Goal: Task Accomplishment & Management: Use online tool/utility

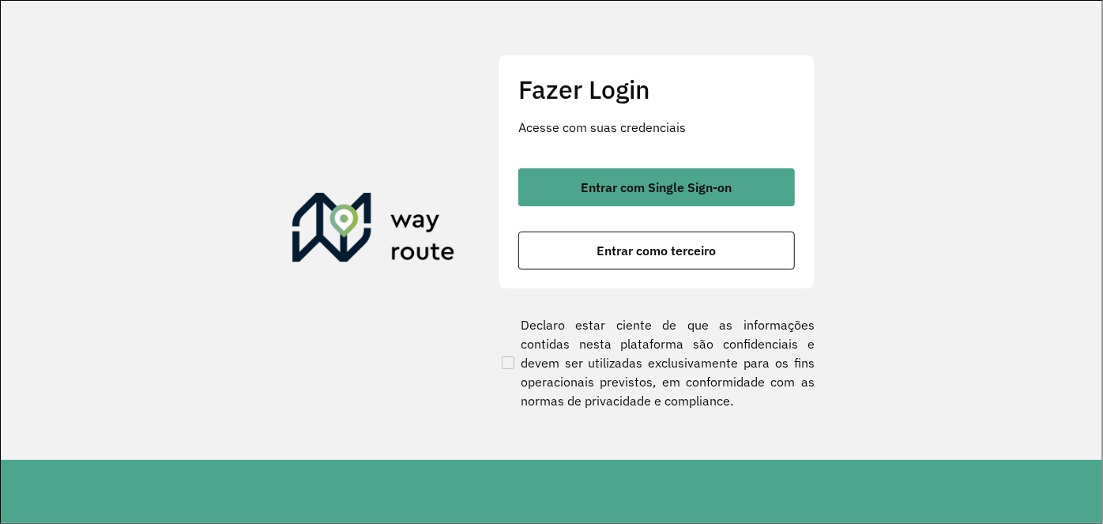
click at [666, 210] on div "Entrar com Single Sign-on Entrar como terceiro" at bounding box center [657, 218] width 277 height 101
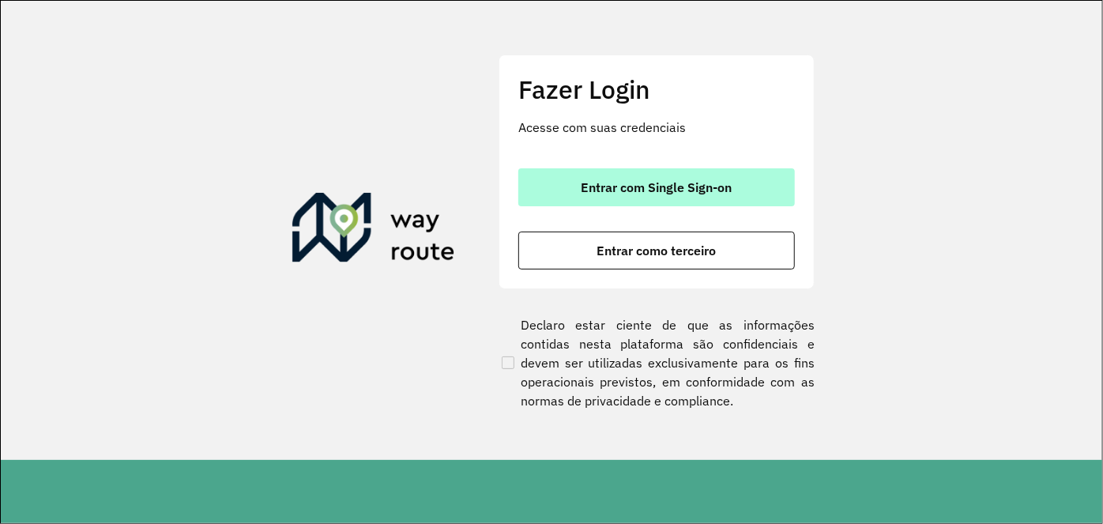
click at [670, 194] on span "Entrar com Single Sign-on" at bounding box center [657, 187] width 151 height 13
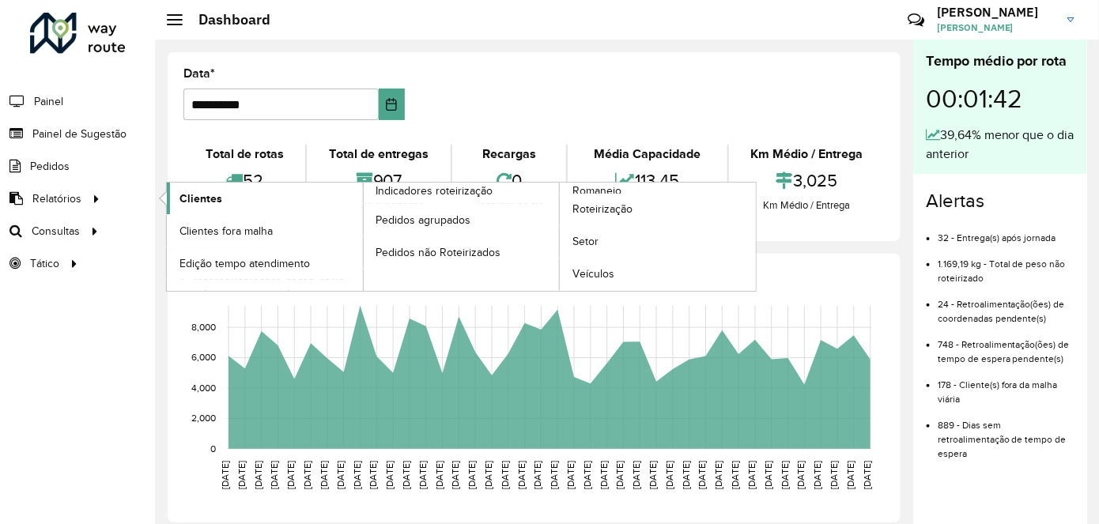
click at [249, 207] on link "Clientes" at bounding box center [265, 199] width 196 height 32
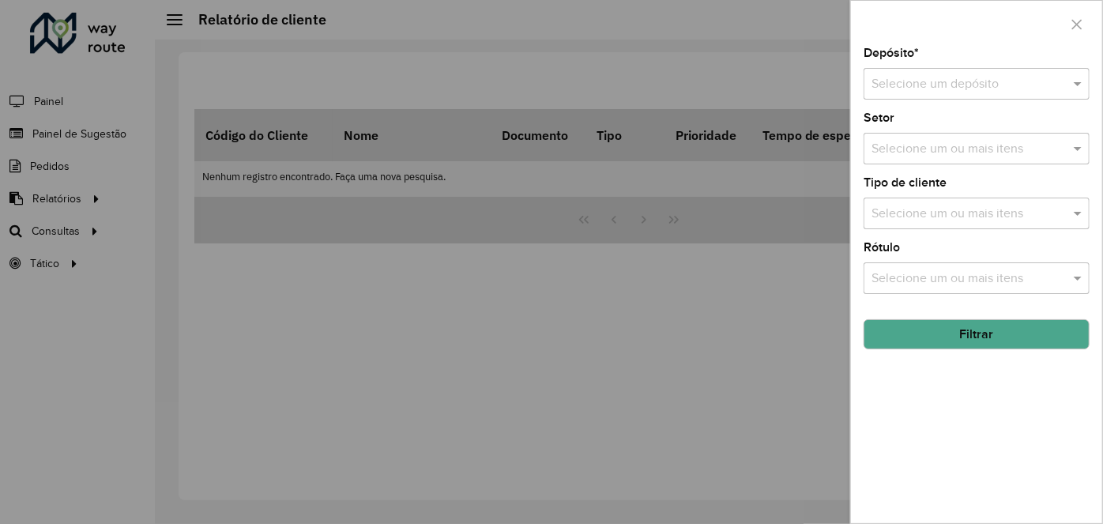
click at [59, 197] on div at bounding box center [551, 262] width 1103 height 524
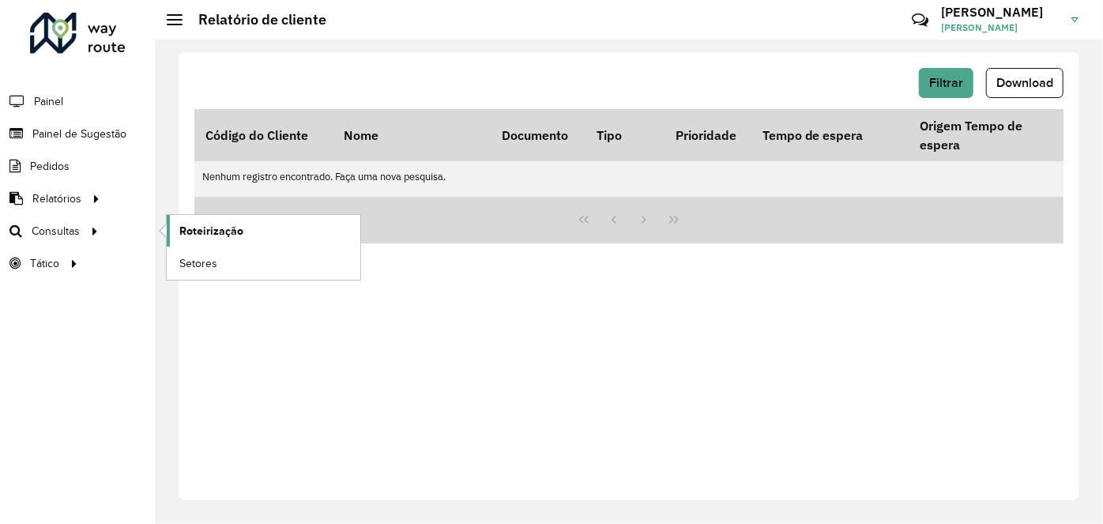
click at [284, 236] on link "Roteirização" at bounding box center [264, 231] width 194 height 32
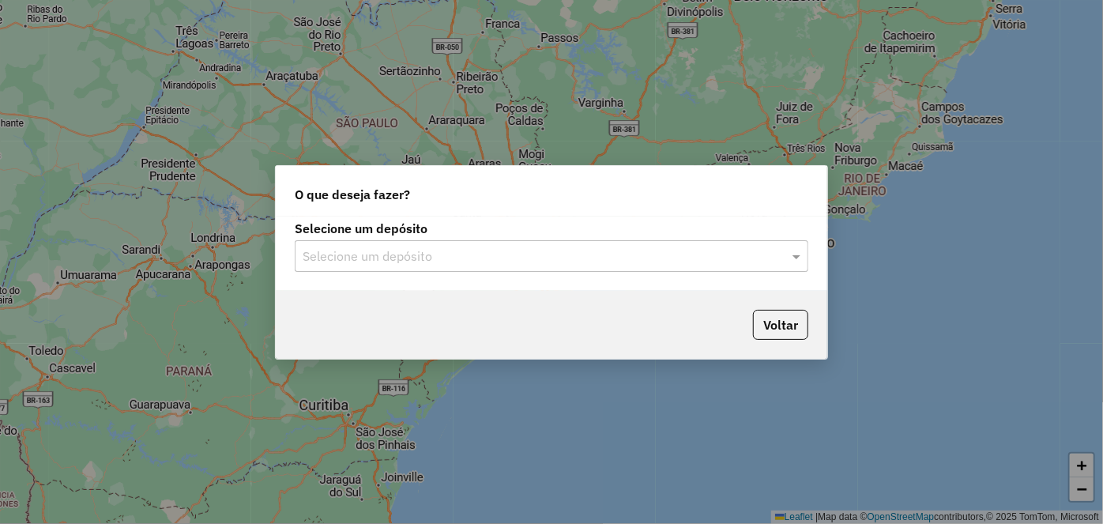
click at [714, 266] on div "Selecione um depósito" at bounding box center [552, 256] width 514 height 32
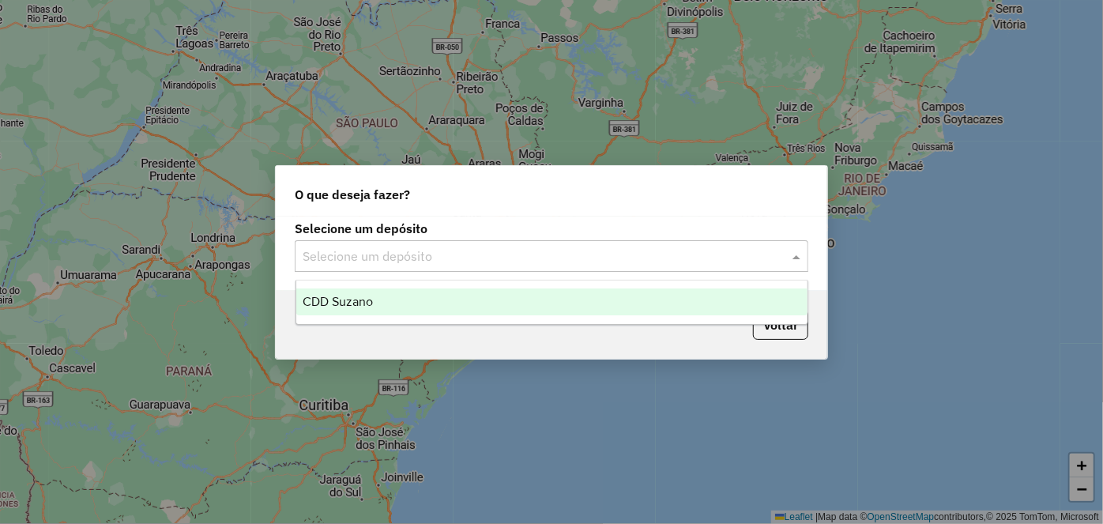
click at [670, 305] on div "CDD Suzano" at bounding box center [551, 302] width 511 height 27
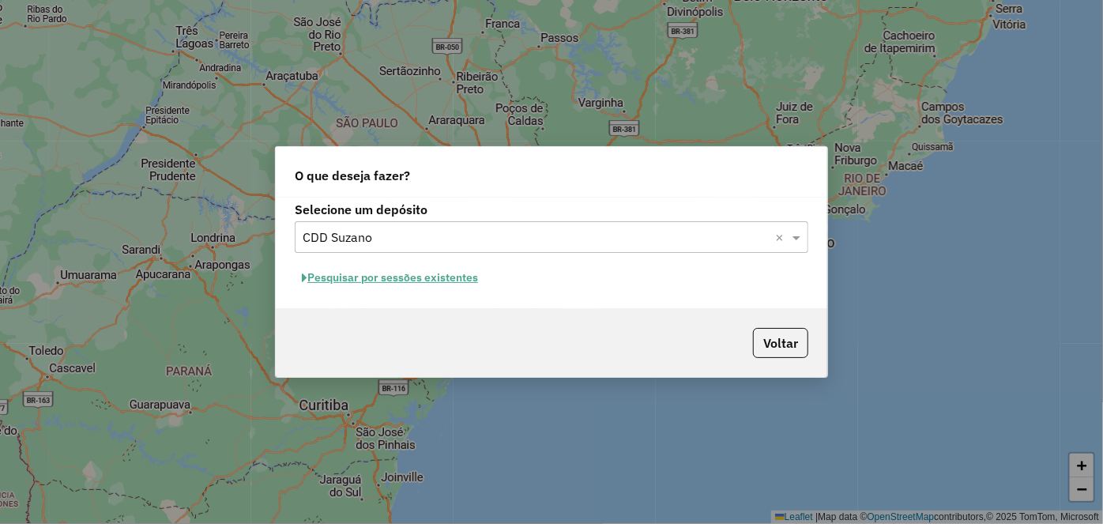
click at [411, 278] on button "Pesquisar por sessões existentes" at bounding box center [390, 278] width 190 height 25
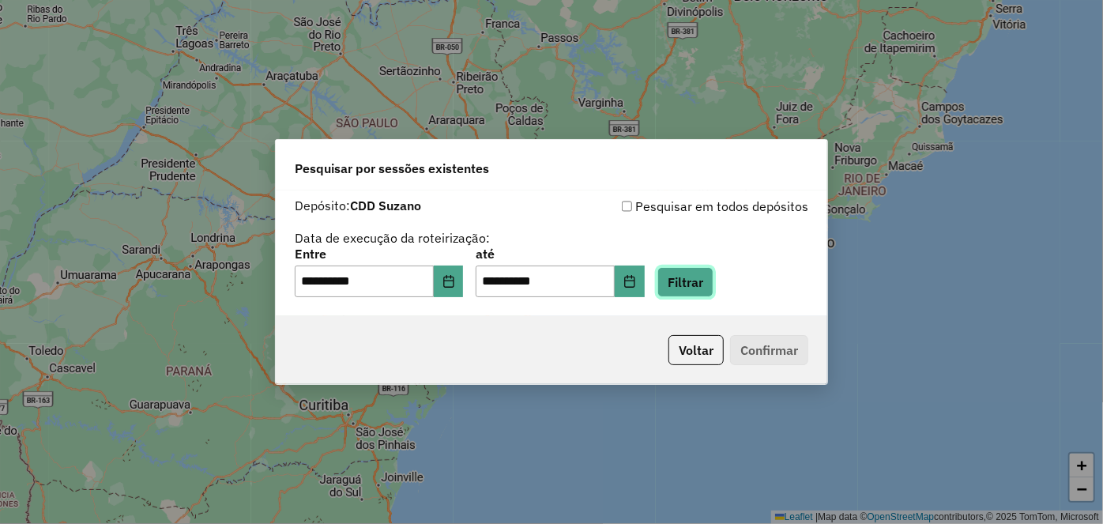
click at [706, 281] on button "Filtrar" at bounding box center [686, 282] width 56 height 30
click at [706, 281] on div "**********" at bounding box center [552, 253] width 552 height 126
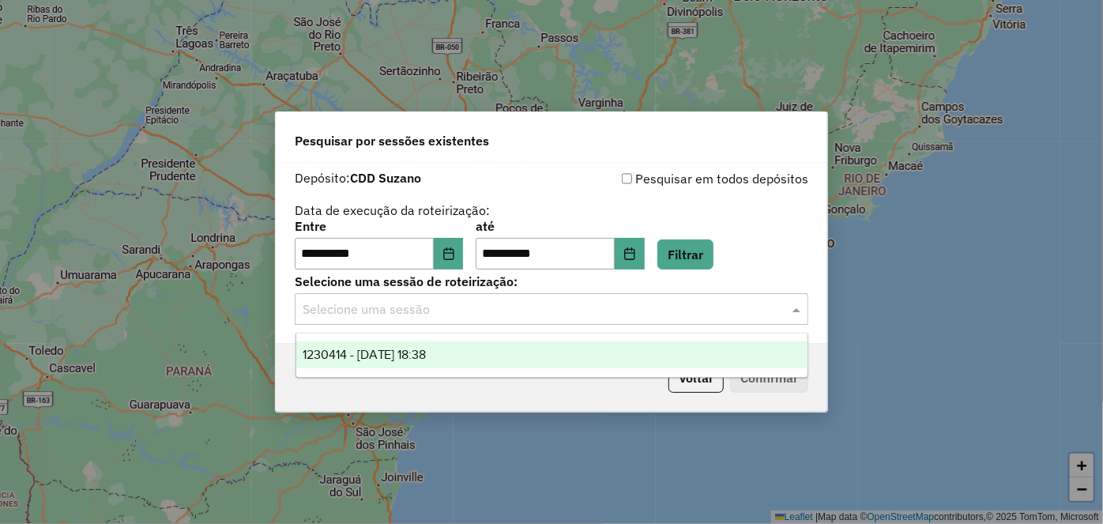
click at [781, 316] on div at bounding box center [552, 309] width 514 height 21
click at [387, 350] on span "1230414 - 16/08/2025 18:38" at bounding box center [365, 354] width 124 height 13
click at [387, 350] on div "Voltar Confirmar" at bounding box center [552, 378] width 552 height 68
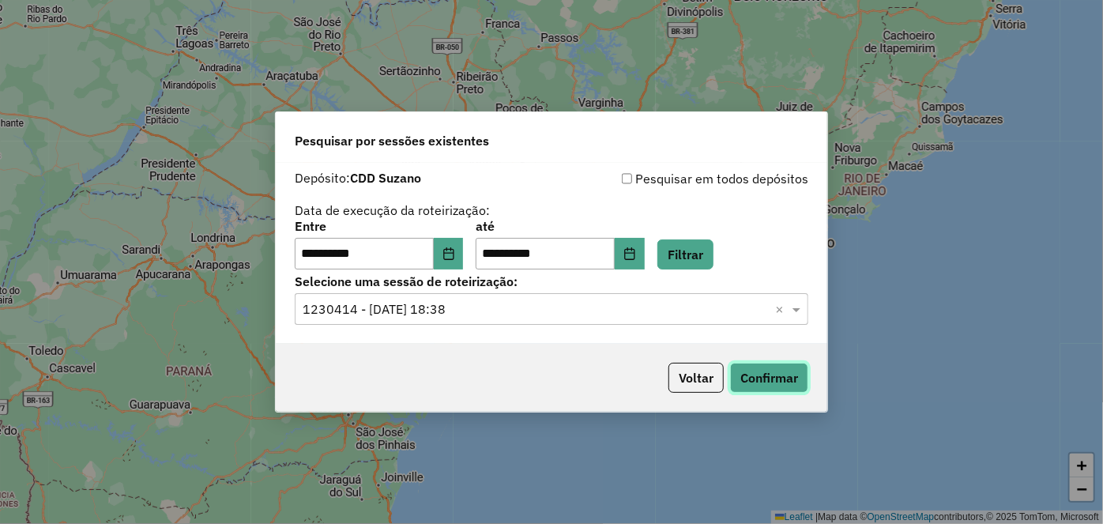
click at [779, 370] on button "Confirmar" at bounding box center [769, 378] width 78 height 30
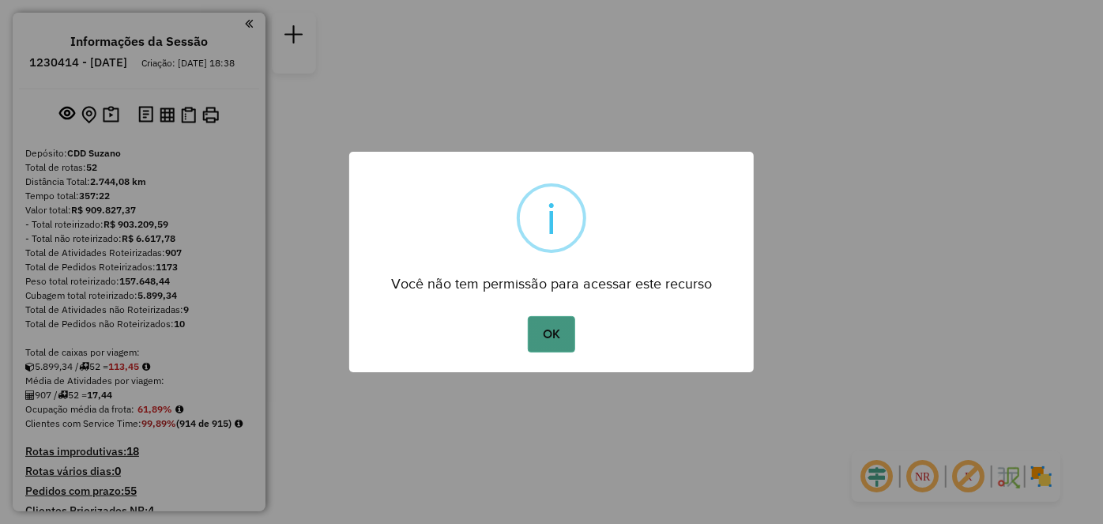
click at [544, 318] on button "OK" at bounding box center [551, 334] width 47 height 36
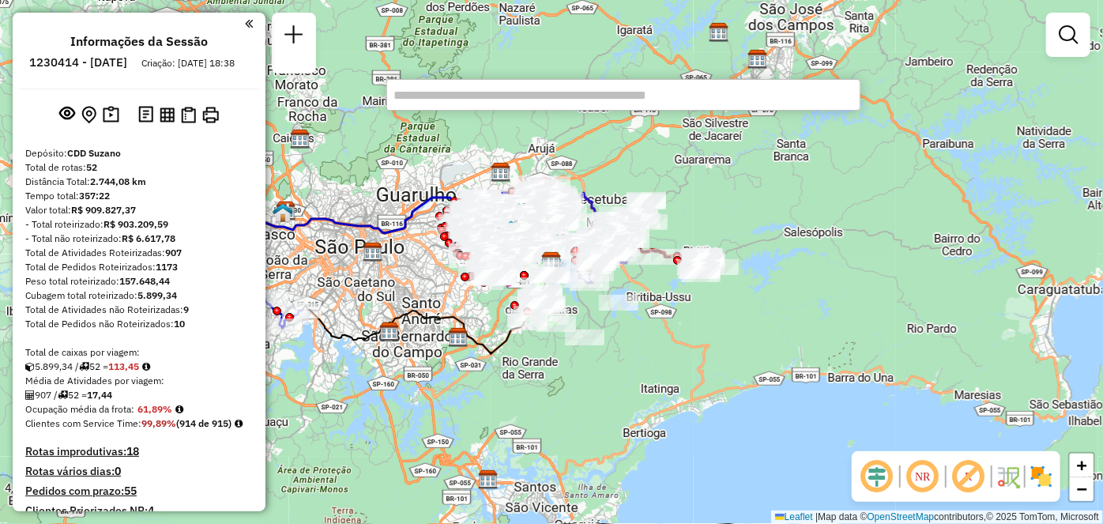
scroll to position [735, 0]
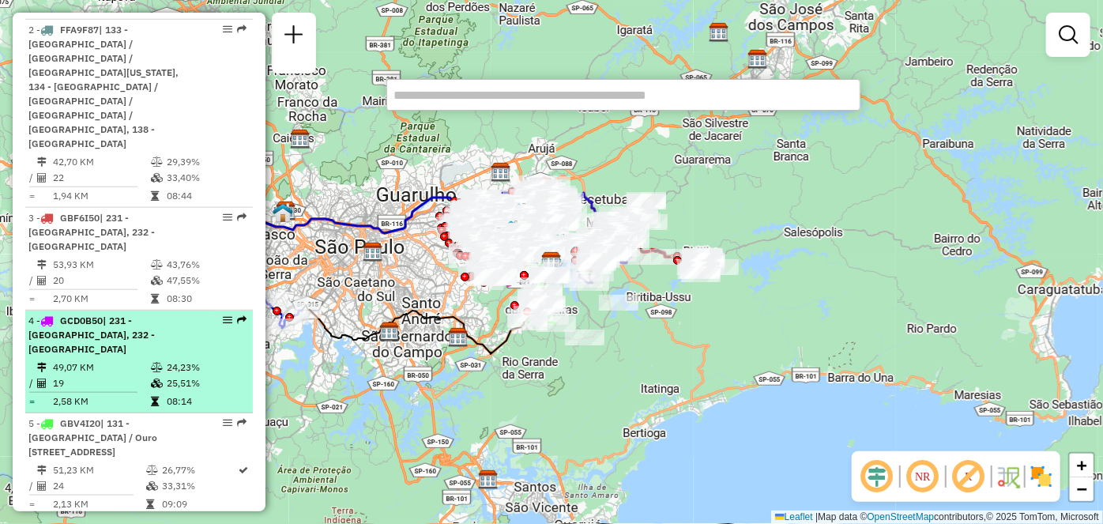
click at [219, 315] on div at bounding box center [222, 319] width 47 height 9
select select "**********"
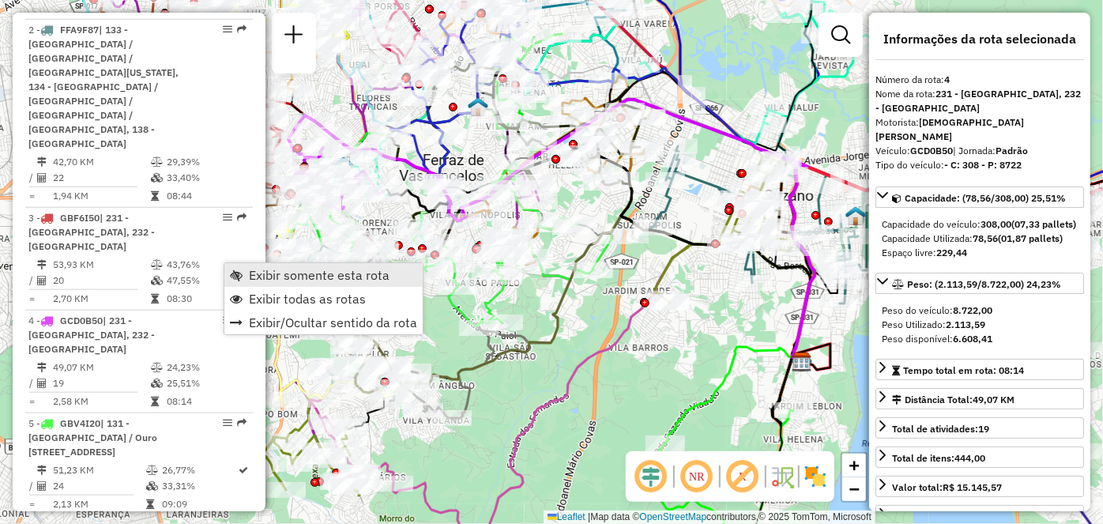
click at [238, 274] on span "Exibir somente esta rota" at bounding box center [236, 275] width 13 height 13
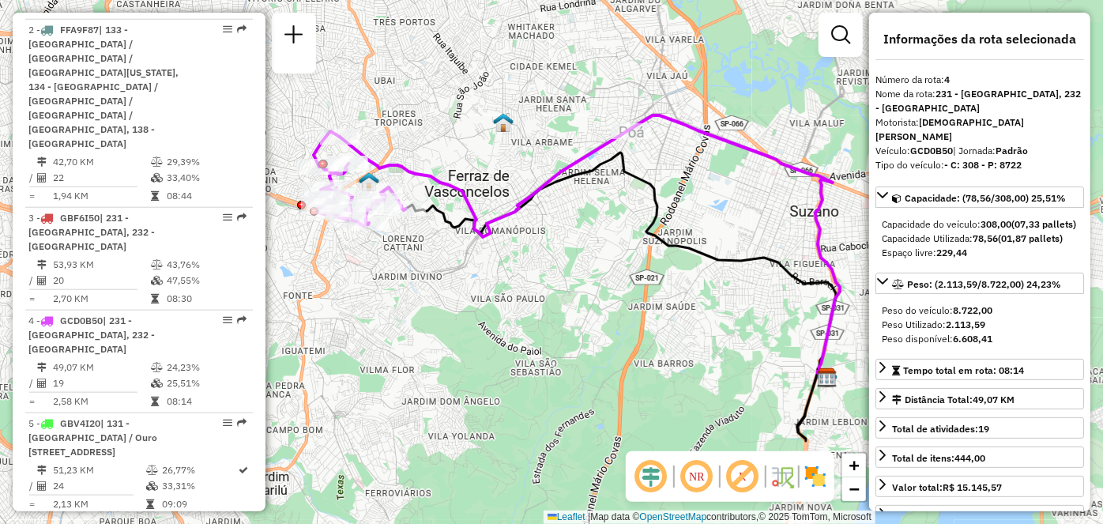
drag, startPoint x: 332, startPoint y: 252, endPoint x: 515, endPoint y: 342, distance: 204.3
click at [515, 342] on div "Janela de atendimento Grade de atendimento Capacidade Transportadoras Veículos …" at bounding box center [551, 262] width 1103 height 524
